Goal: Navigation & Orientation: Go to known website

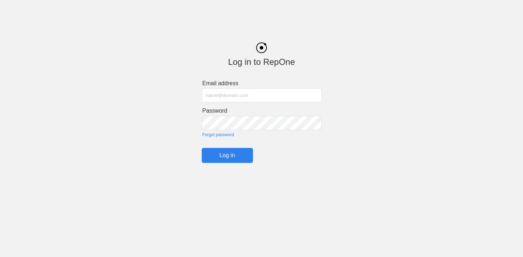
type input "[PERSON_NAME][EMAIL_ADDRESS][PERSON_NAME][PERSON_NAME][DOMAIN_NAME]"
click at [225, 158] on input "Log in" at bounding box center [227, 155] width 51 height 15
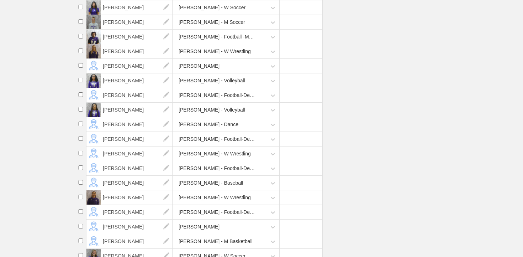
scroll to position [276, 0]
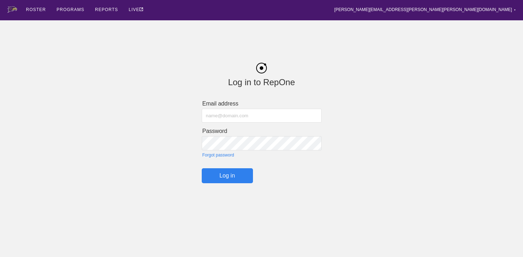
type input "[PERSON_NAME][EMAIL_ADDRESS][PERSON_NAME][PERSON_NAME][DOMAIN_NAME]"
